Goal: Task Accomplishment & Management: Use online tool/utility

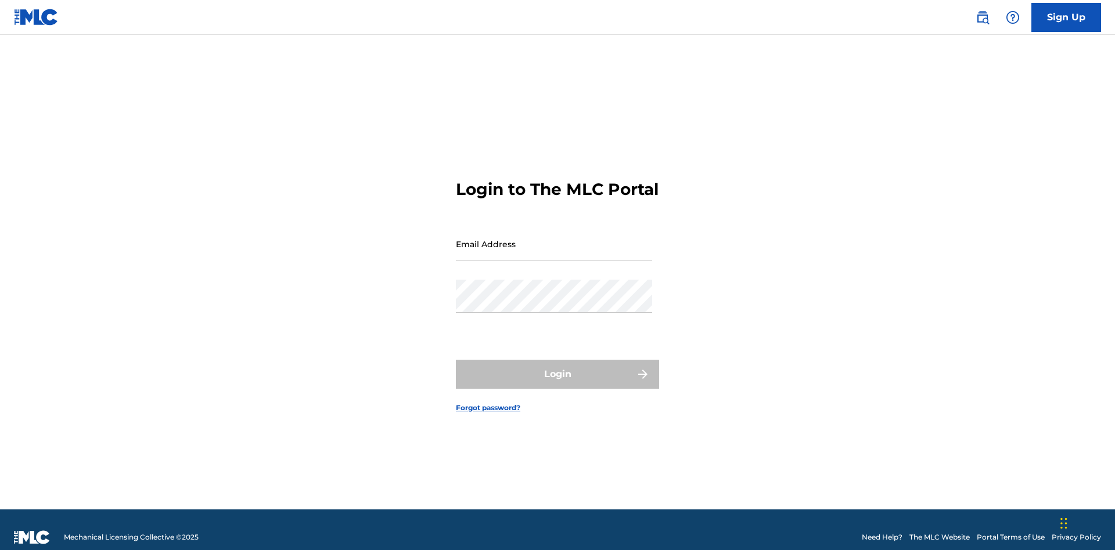
scroll to position [15, 0]
click at [554, 239] on input "Email Address" at bounding box center [554, 244] width 196 height 33
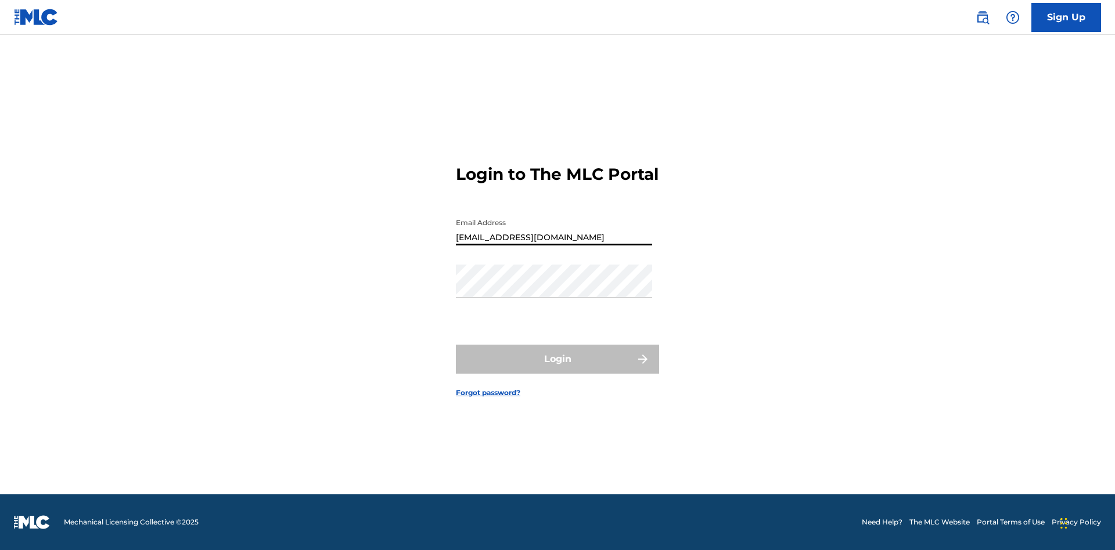
type input "[EMAIL_ADDRESS][DOMAIN_NAME]"
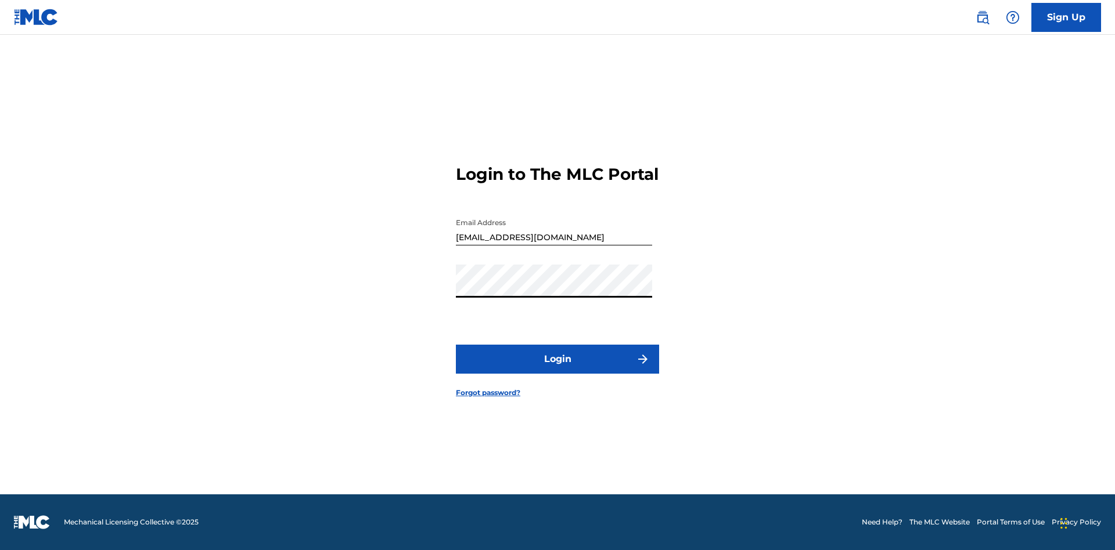
click at [557, 369] on button "Login" at bounding box center [557, 359] width 203 height 29
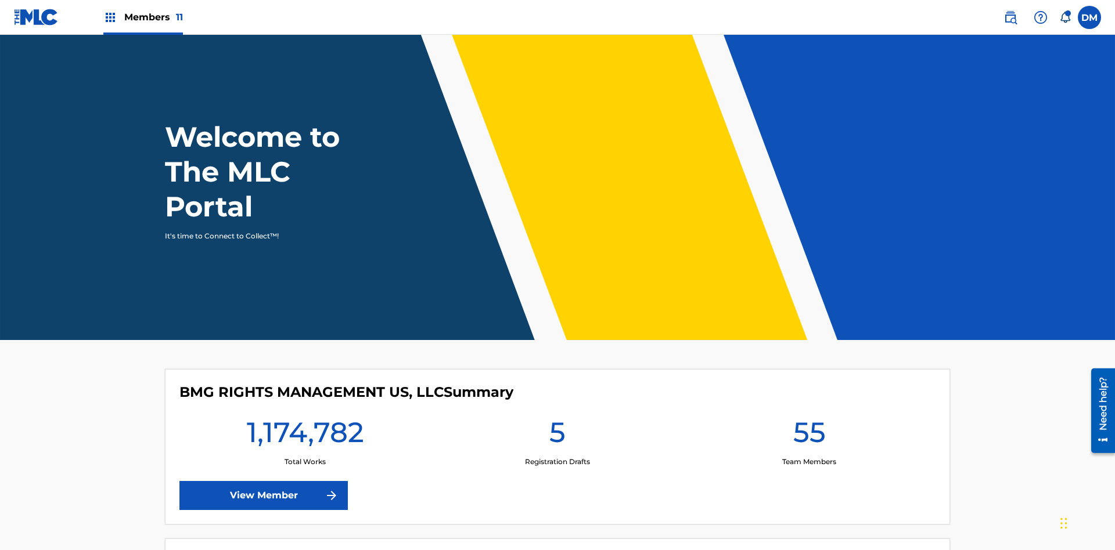
click at [143, 17] on span "Members 11" at bounding box center [153, 16] width 59 height 13
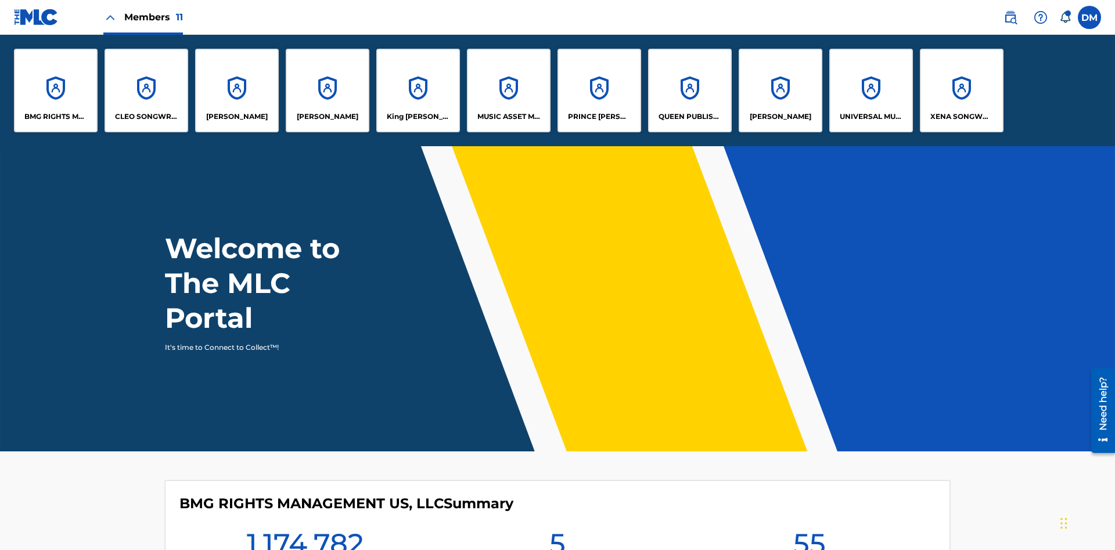
click at [56, 117] on p "BMG RIGHTS MANAGEMENT US, LLC" at bounding box center [55, 116] width 63 height 10
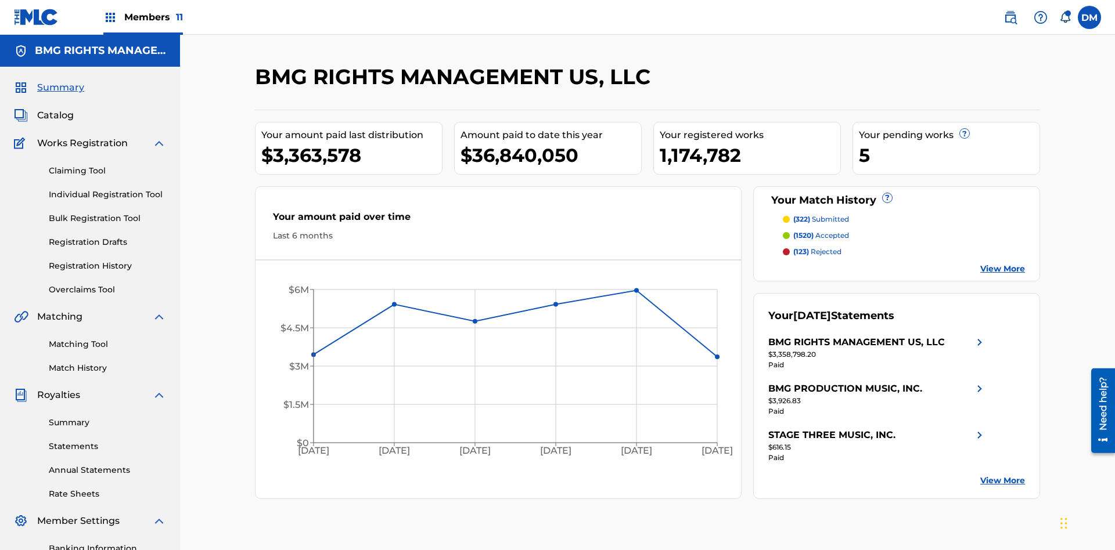
click at [107, 284] on link "Overclaims Tool" at bounding box center [107, 290] width 117 height 12
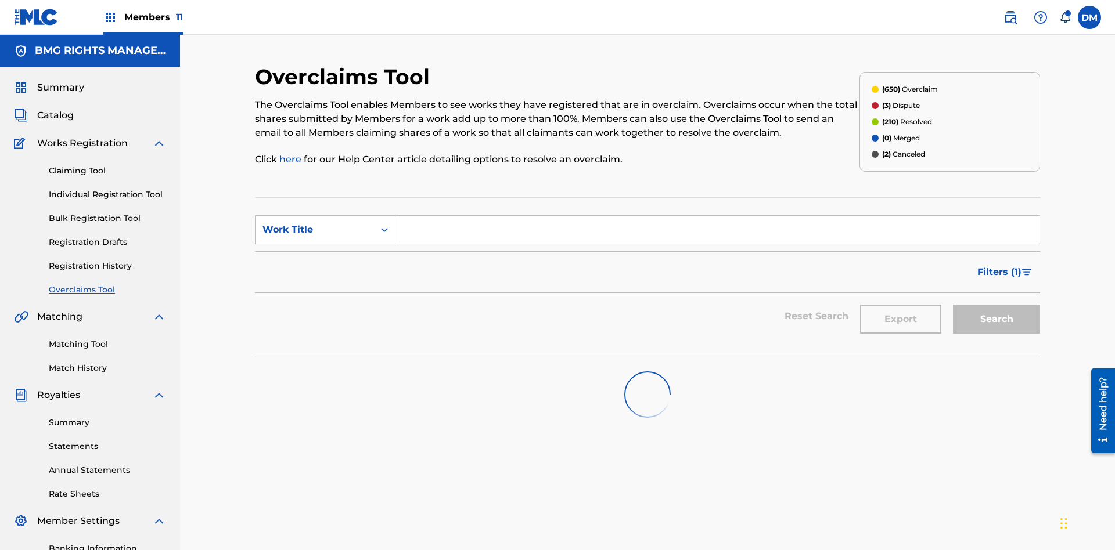
click at [998, 265] on span "Filters ( 1 )" at bounding box center [999, 272] width 44 height 14
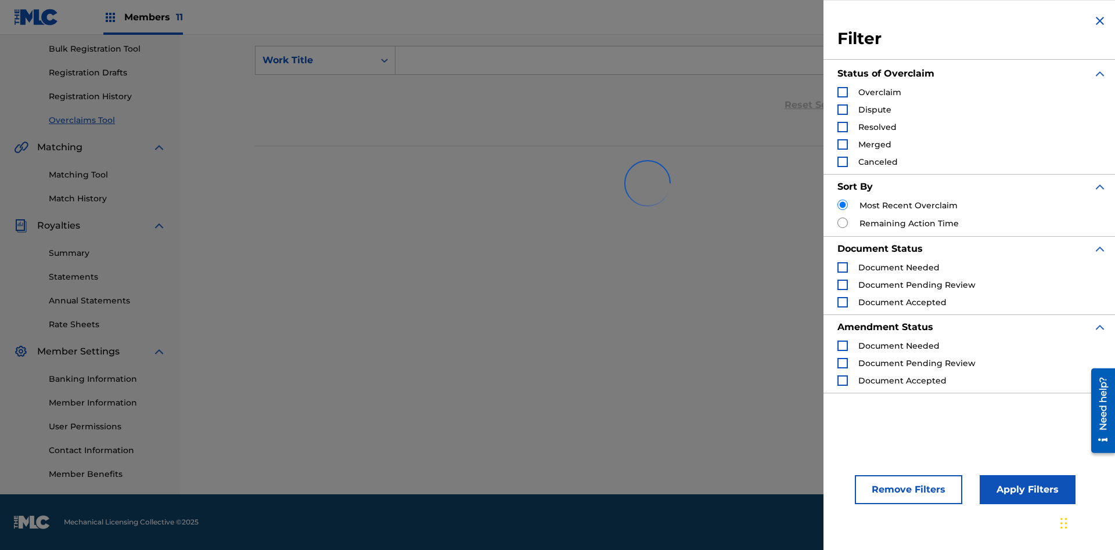
click at [842, 92] on div "Search Form" at bounding box center [842, 92] width 10 height 10
click at [1025, 490] on button "Apply Filters" at bounding box center [1027, 489] width 96 height 29
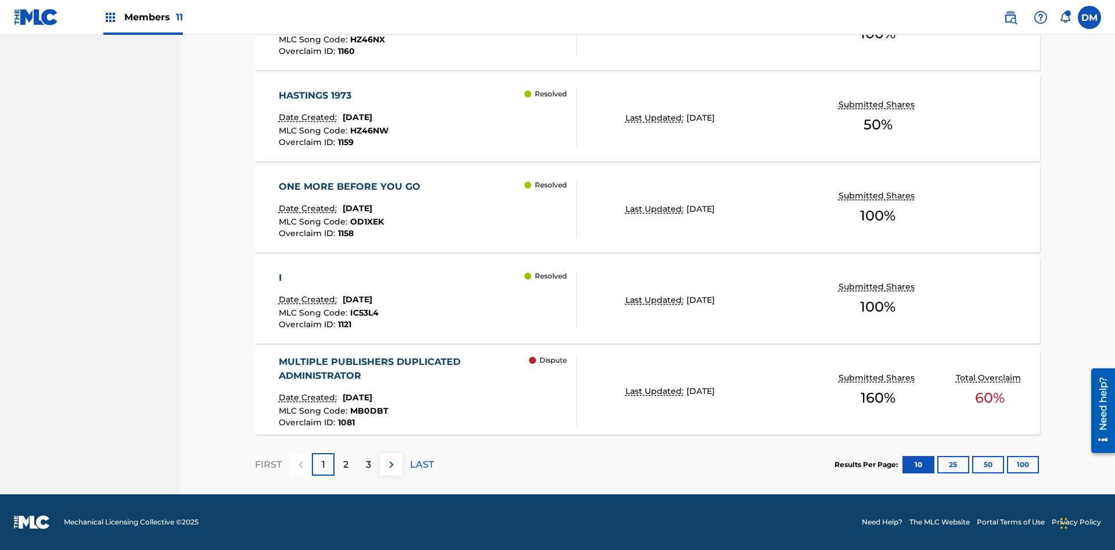
click at [1007, 464] on button "100" at bounding box center [1023, 464] width 32 height 17
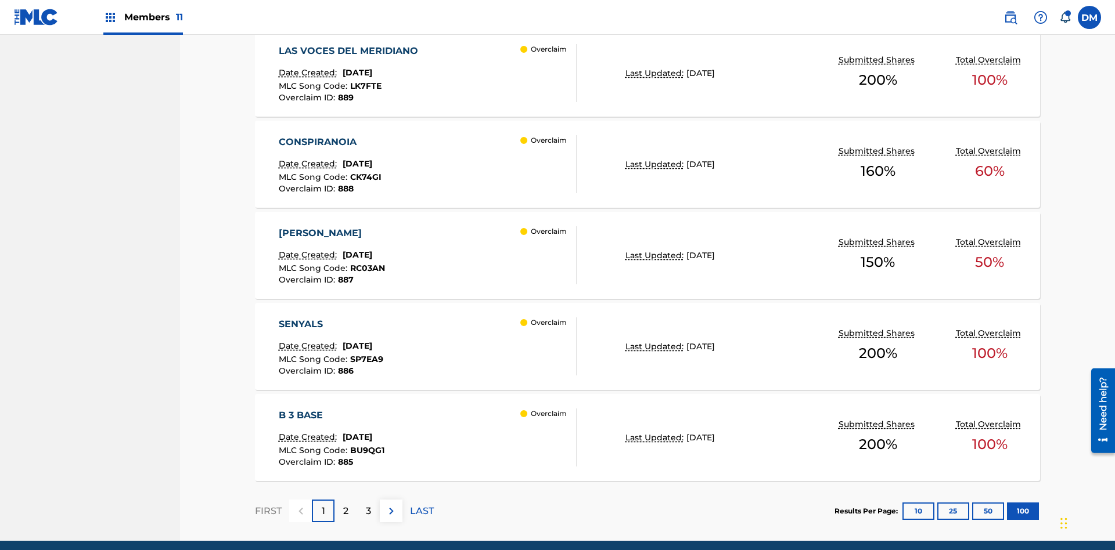
scroll to position [904, 0]
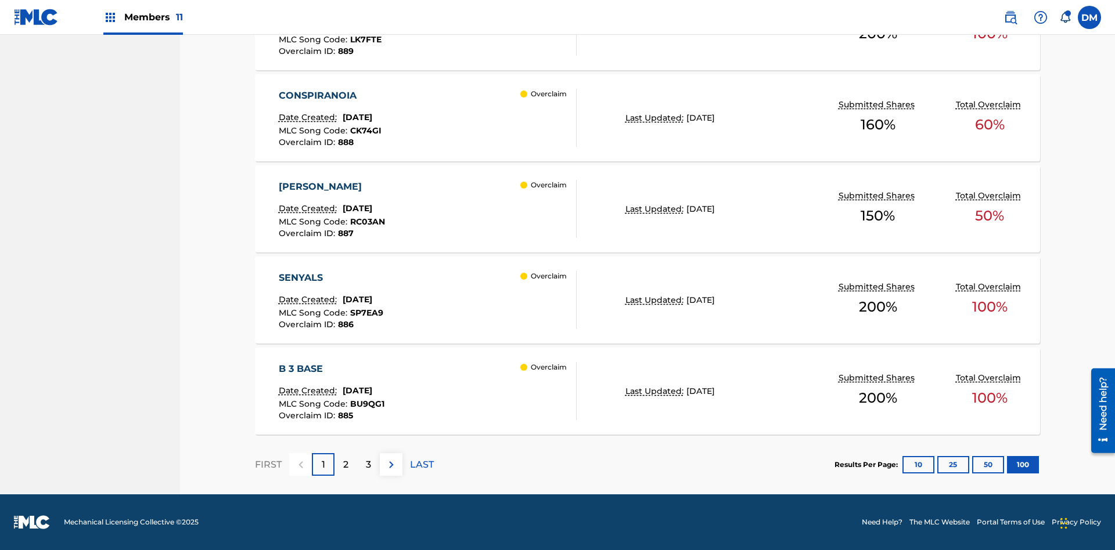
click at [647, 33] on p "Last Updated:" at bounding box center [655, 27] width 61 height 12
